Goal: Task Accomplishment & Management: Manage account settings

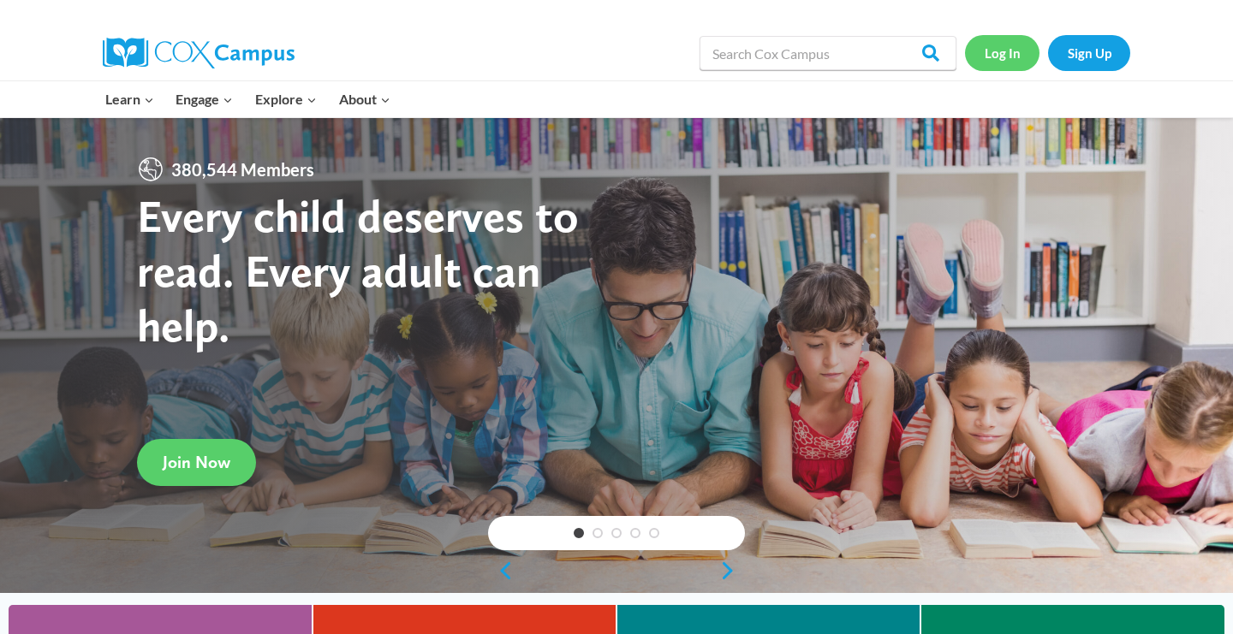
click at [998, 57] on link "Log In" at bounding box center [1002, 52] width 74 height 35
click at [1017, 55] on link "Log In" at bounding box center [1002, 52] width 74 height 35
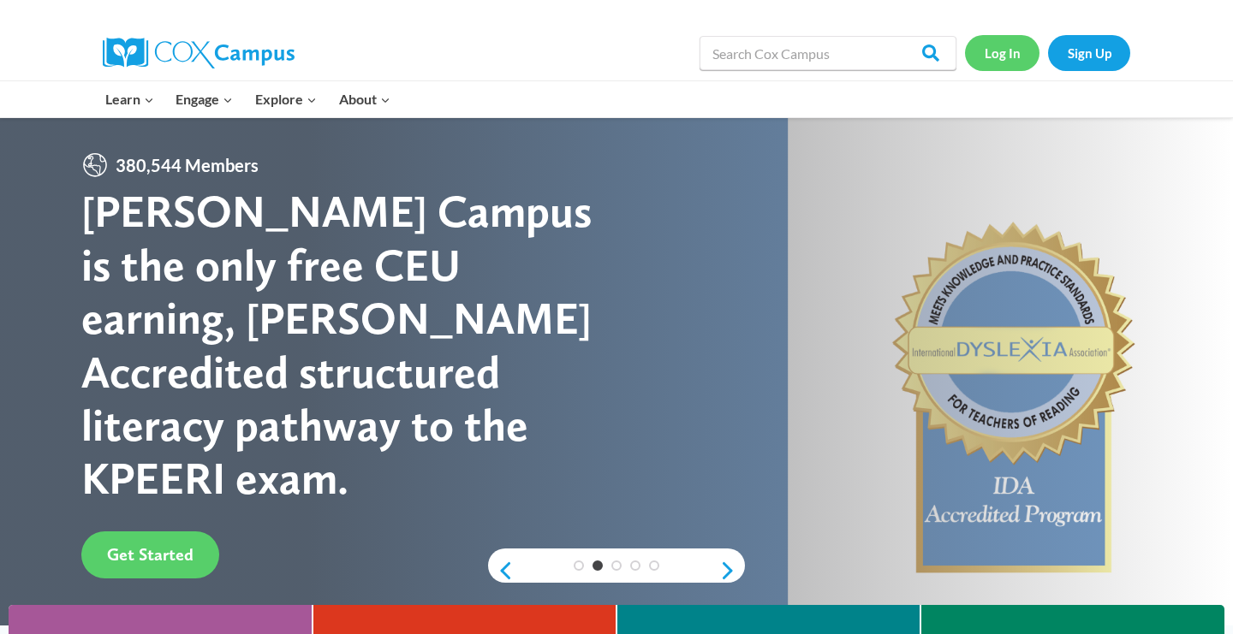
click at [996, 59] on link "Log In" at bounding box center [1002, 52] width 74 height 35
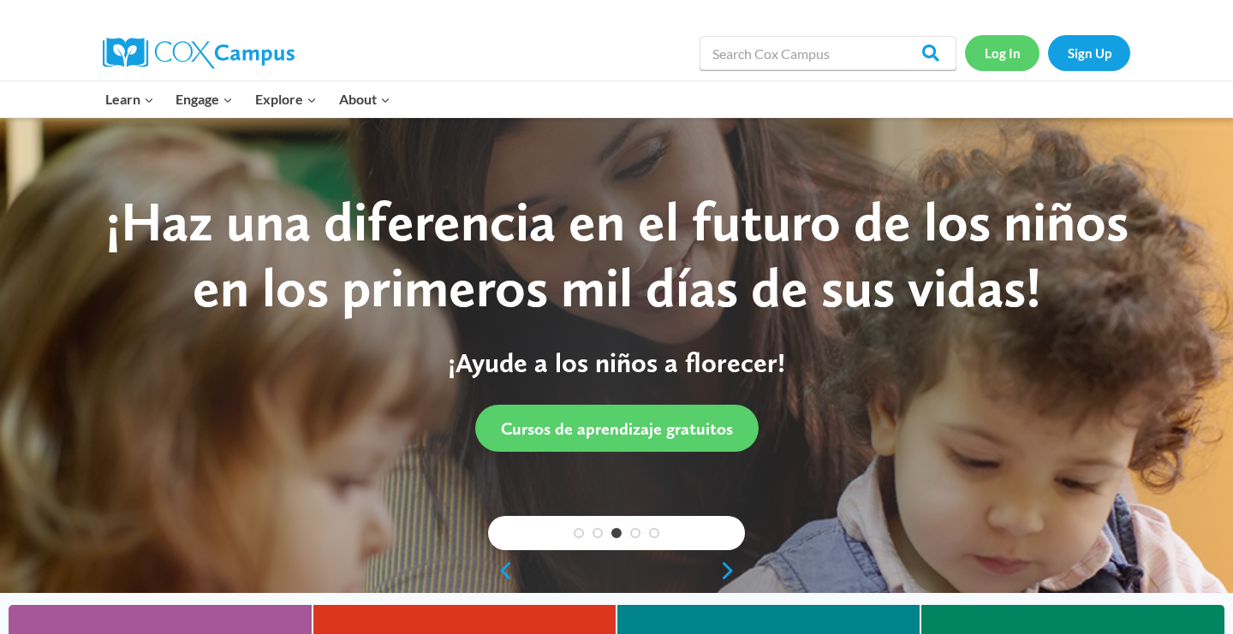
click at [1007, 53] on link "Log In" at bounding box center [1002, 52] width 74 height 35
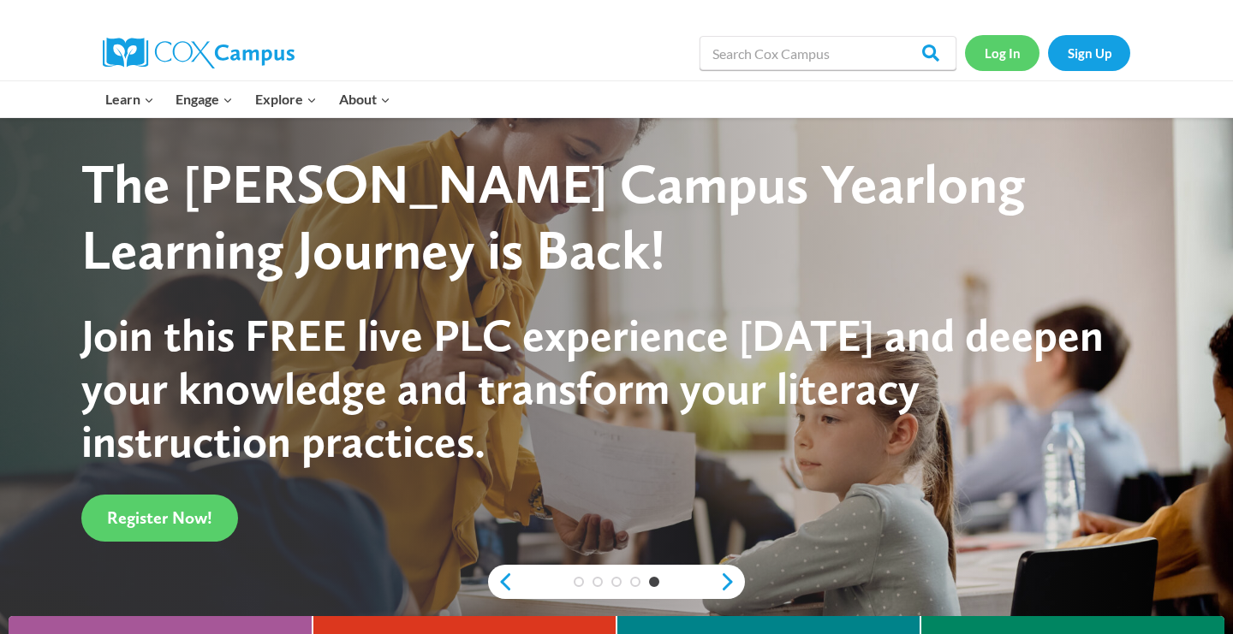
click at [1000, 55] on link "Log In" at bounding box center [1002, 52] width 74 height 35
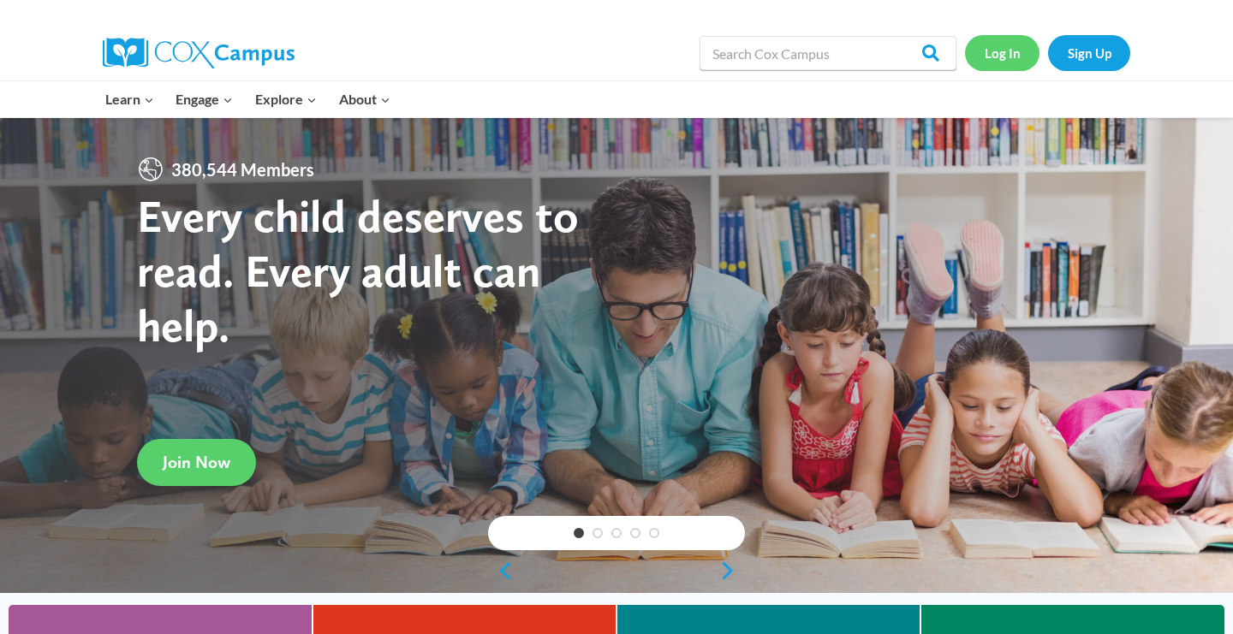
click at [1005, 57] on link "Log In" at bounding box center [1002, 52] width 74 height 35
click at [1008, 55] on link "Log In" at bounding box center [1002, 52] width 74 height 35
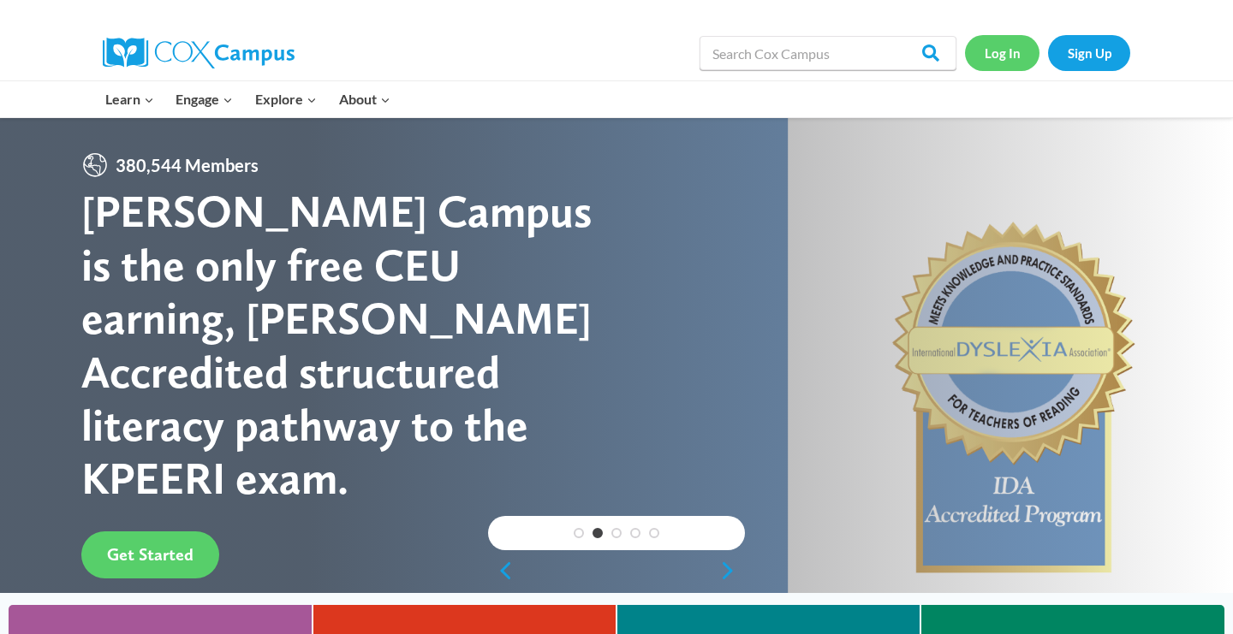
click at [1007, 56] on link "Log In" at bounding box center [1002, 52] width 74 height 35
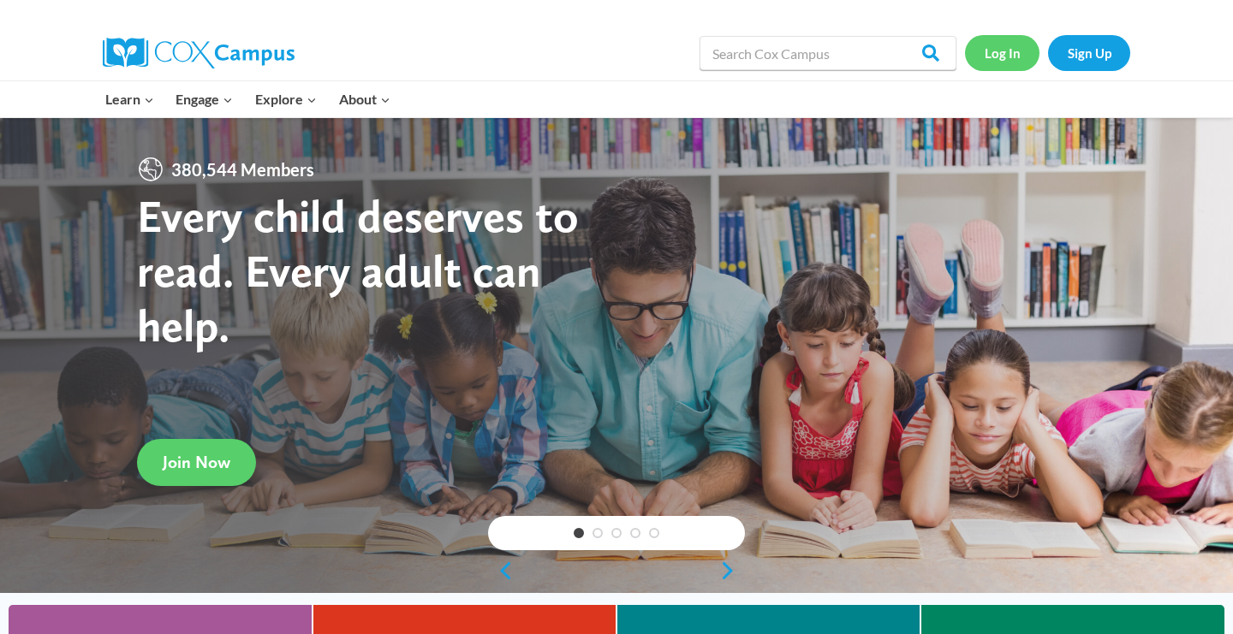
click at [998, 61] on link "Log In" at bounding box center [1002, 52] width 74 height 35
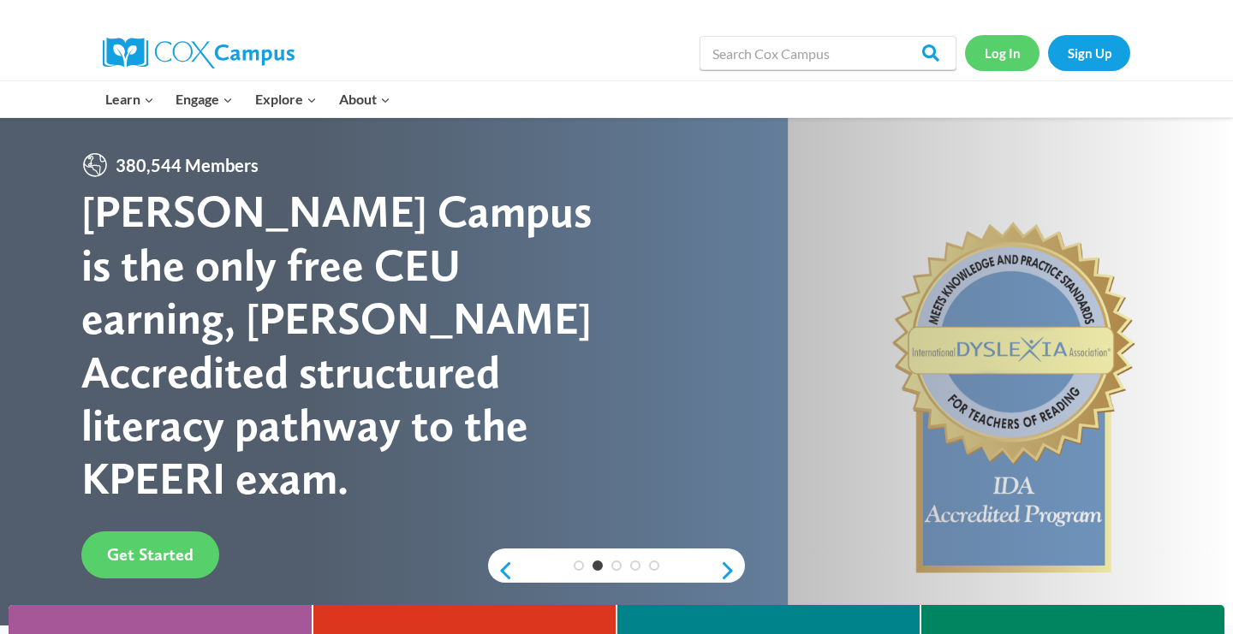
click at [1014, 51] on link "Log In" at bounding box center [1002, 52] width 74 height 35
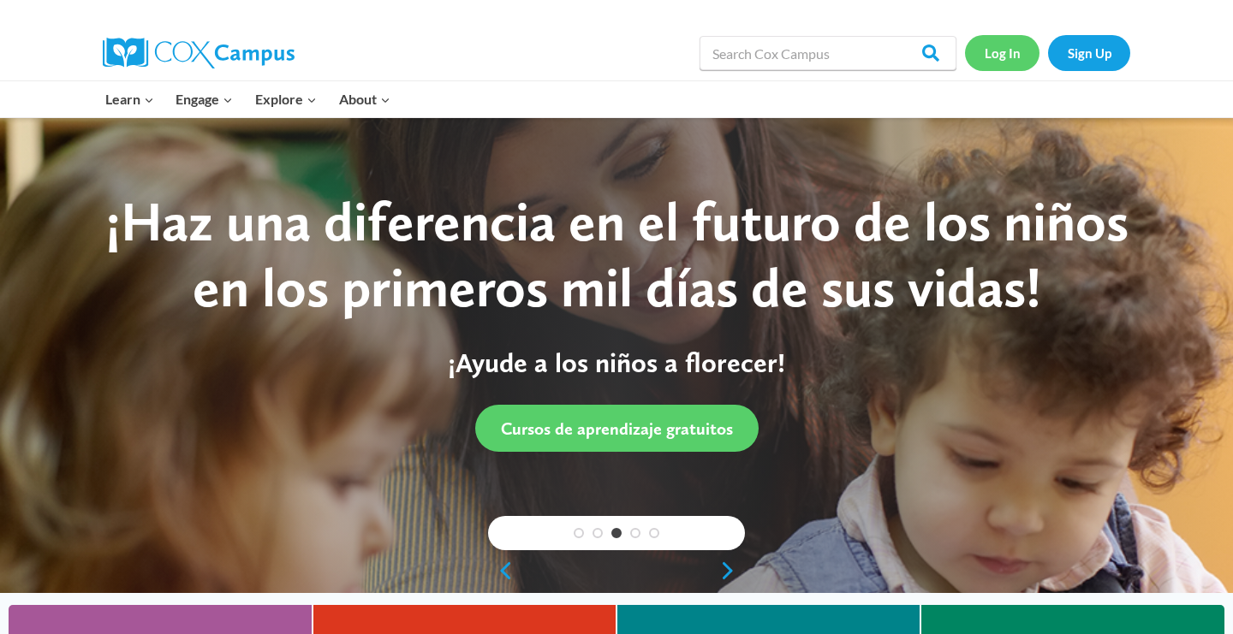
click at [1004, 54] on link "Log In" at bounding box center [1002, 52] width 74 height 35
click at [1014, 57] on link "Log In" at bounding box center [1002, 52] width 74 height 35
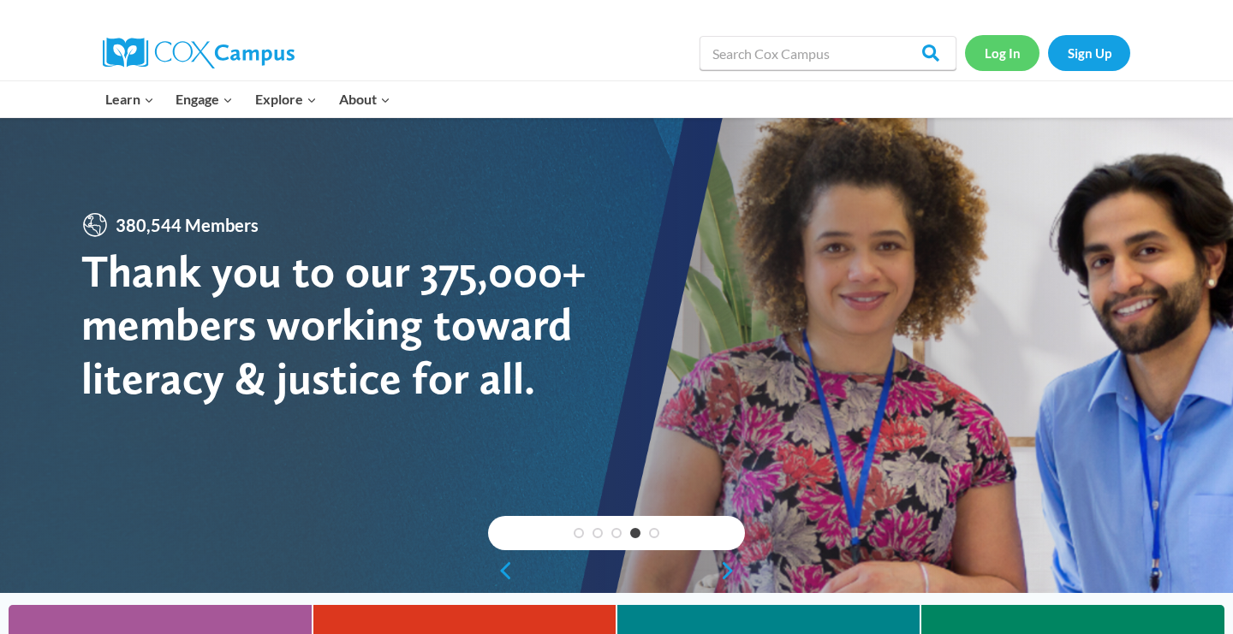
click at [1006, 57] on link "Log In" at bounding box center [1002, 52] width 74 height 35
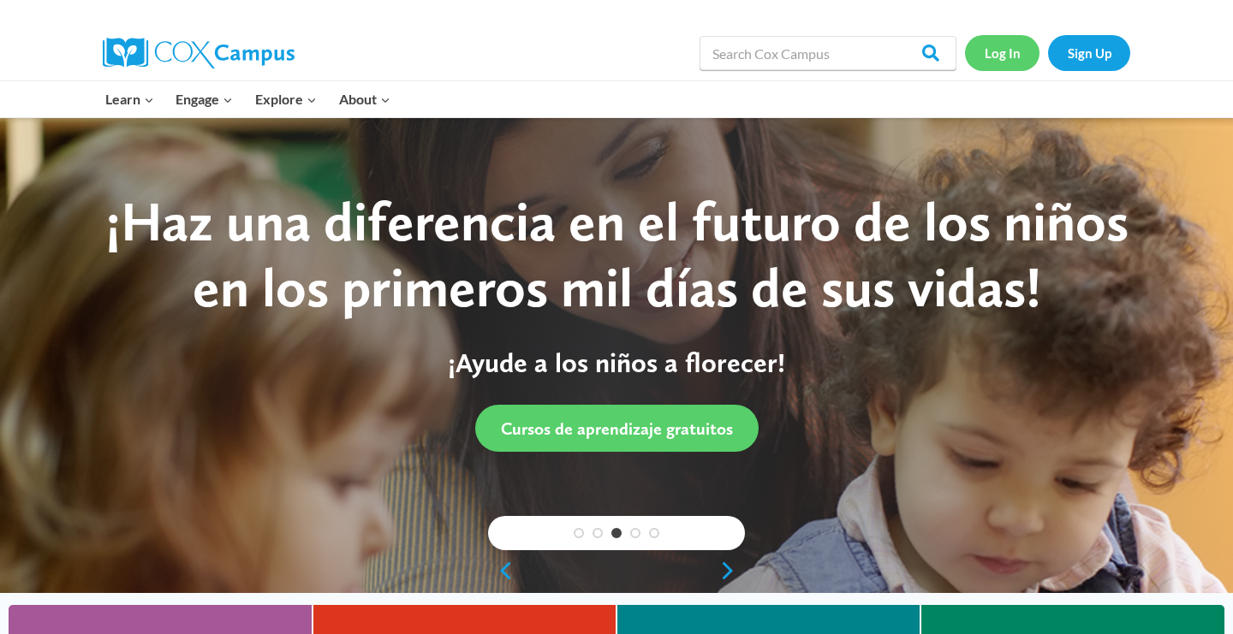
click at [1016, 55] on link "Log In" at bounding box center [1002, 52] width 74 height 35
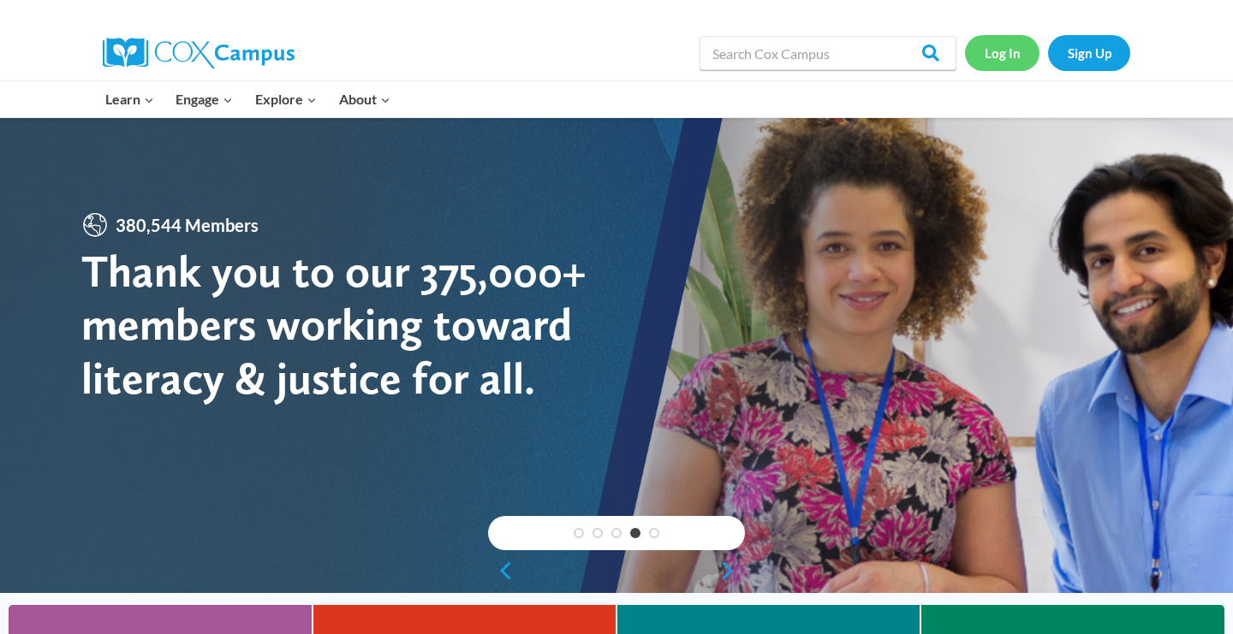
click at [1003, 53] on link "Log In" at bounding box center [1002, 52] width 74 height 35
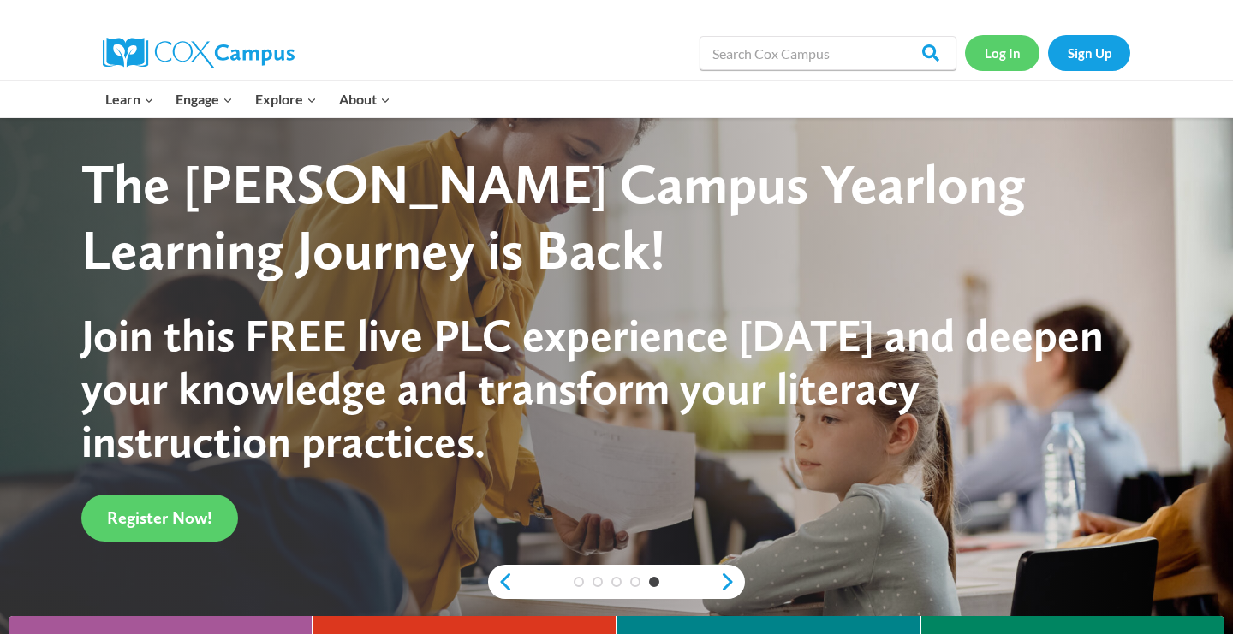
click at [1002, 62] on link "Log In" at bounding box center [1002, 52] width 74 height 35
